Goal: Transaction & Acquisition: Purchase product/service

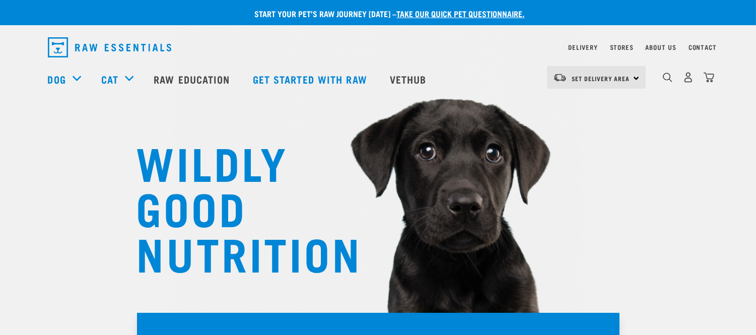
click at [673, 82] on div "0" at bounding box center [688, 77] width 52 height 23
click at [670, 82] on img "dropdown navigation" at bounding box center [668, 78] width 10 height 10
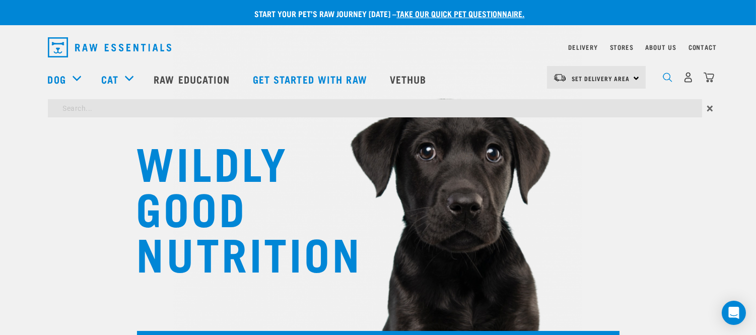
click at [670, 82] on img "dropdown navigation" at bounding box center [668, 78] width 10 height 10
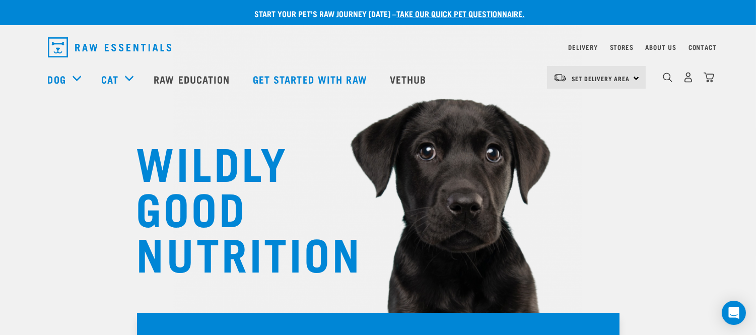
click at [625, 111] on div "WILDLY GOOD NUTRITION" at bounding box center [378, 171] width 756 height 343
click at [675, 71] on div "0" at bounding box center [688, 77] width 52 height 23
click at [673, 73] on div "0" at bounding box center [688, 77] width 52 height 23
click at [664, 87] on div "0" at bounding box center [688, 77] width 52 height 23
click at [667, 79] on img "dropdown navigation" at bounding box center [668, 78] width 10 height 10
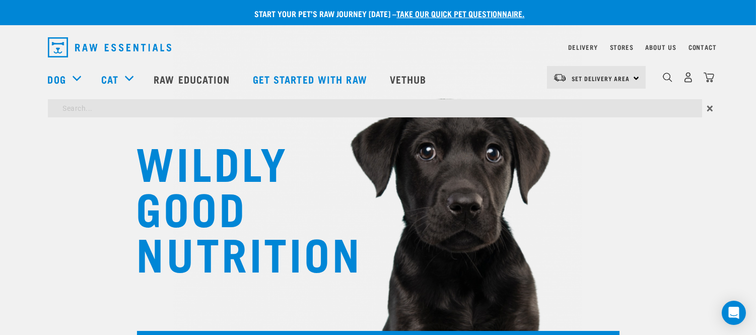
click at [632, 111] on input "search" at bounding box center [375, 108] width 654 height 18
type input "pig snout"
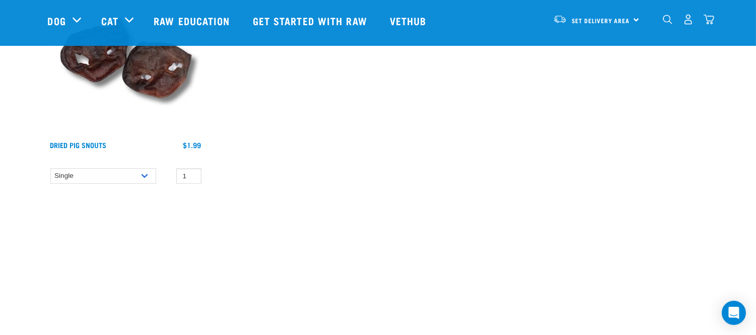
scroll to position [177, 0]
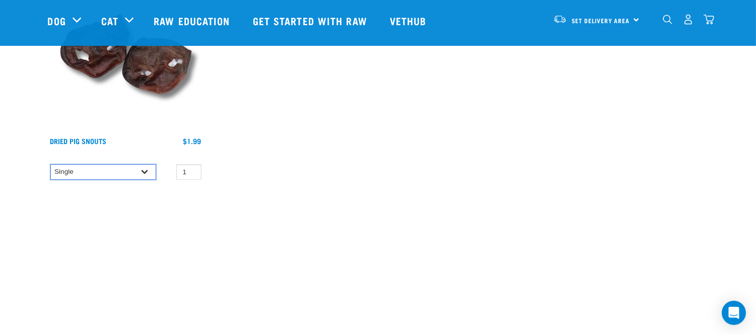
click at [128, 170] on select "Single 10 per pack 25 per pack" at bounding box center [103, 172] width 106 height 16
click at [98, 143] on link "Dried Pig Snouts" at bounding box center [78, 141] width 56 height 4
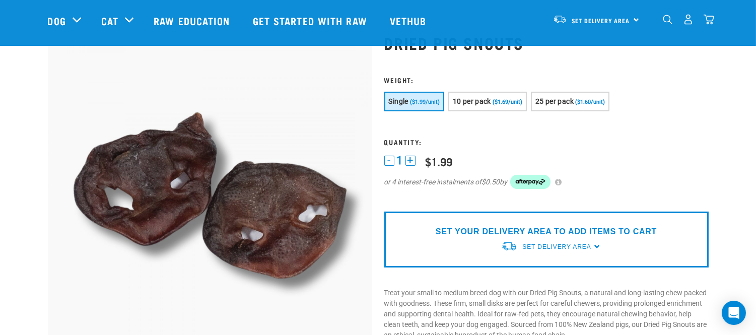
scroll to position [39, 0]
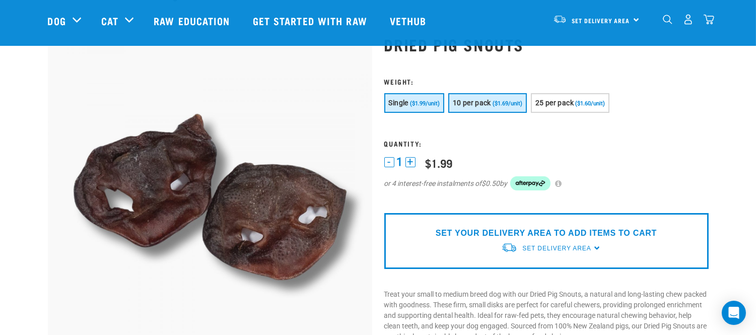
click at [491, 103] on button "10 per pack ($1.69/unit)" at bounding box center [487, 103] width 79 height 20
click at [593, 115] on form at bounding box center [546, 140] width 324 height 125
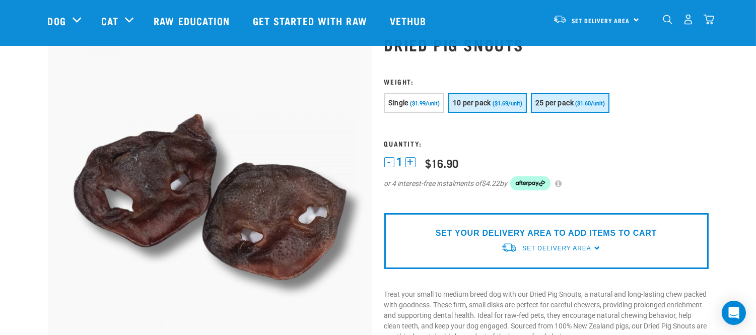
click at [582, 111] on button "25 per pack ($1.60/unit)" at bounding box center [570, 103] width 79 height 20
click at [577, 156] on div "1 - 1 + 0 100 0 100 0 100 0 100 $1.99 or 4 interest-free instalments of $9.97 by" at bounding box center [546, 180] width 324 height 48
click at [486, 104] on span "10 per pack" at bounding box center [472, 103] width 38 height 8
click at [569, 104] on span "25 per pack" at bounding box center [554, 103] width 38 height 8
